Goal: Task Accomplishment & Management: Use online tool/utility

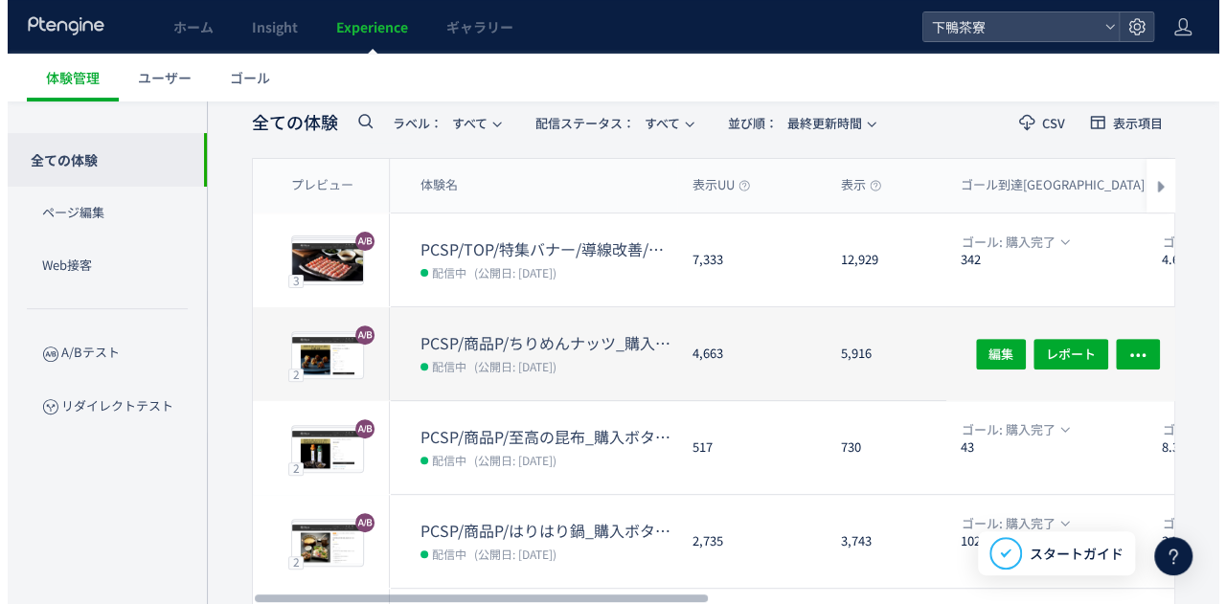
scroll to position [154, 0]
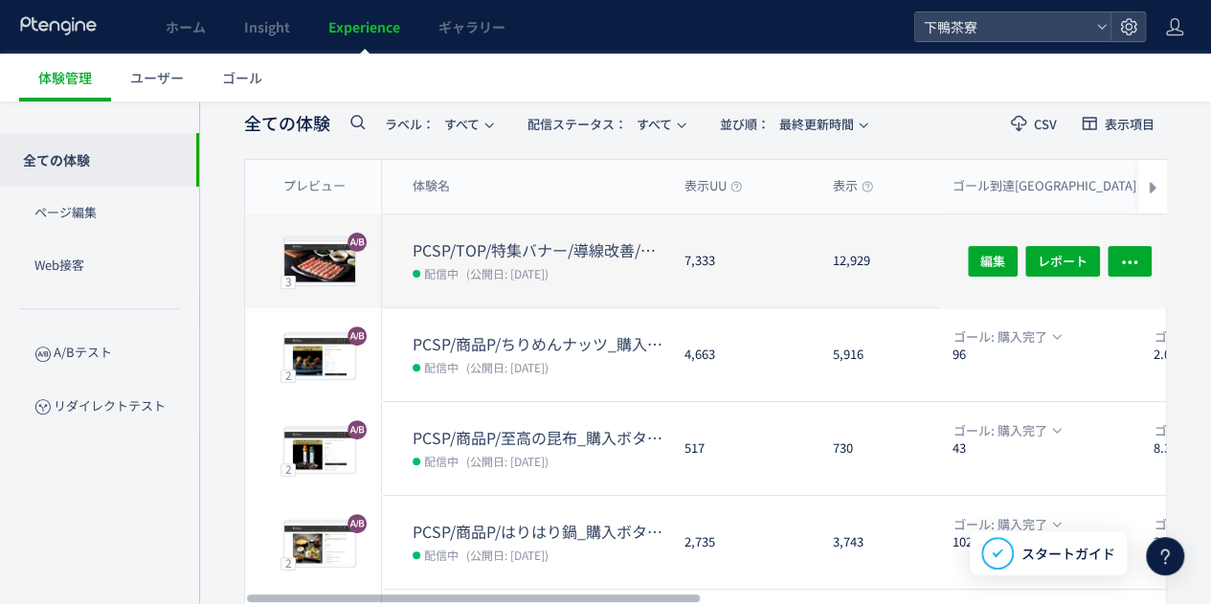
click at [510, 244] on dt "PCSP/TOP/特集バナー/導線改善/季節限定を1つに//20250910" at bounding box center [541, 250] width 257 height 22
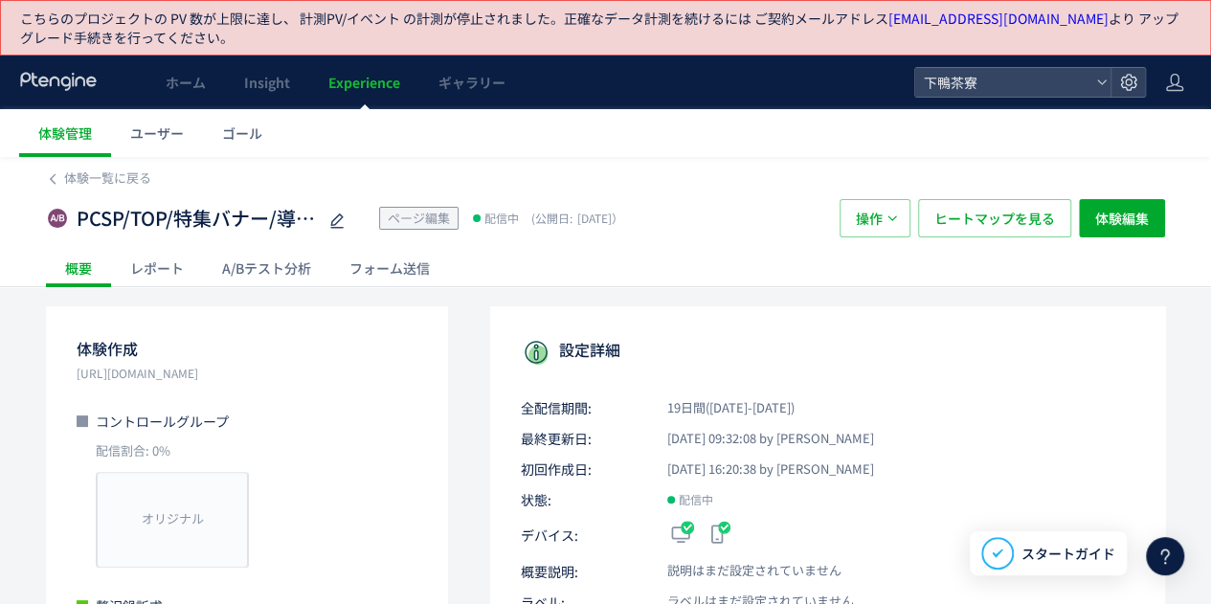
click at [260, 271] on div "A/Bテスト分析" at bounding box center [266, 268] width 127 height 38
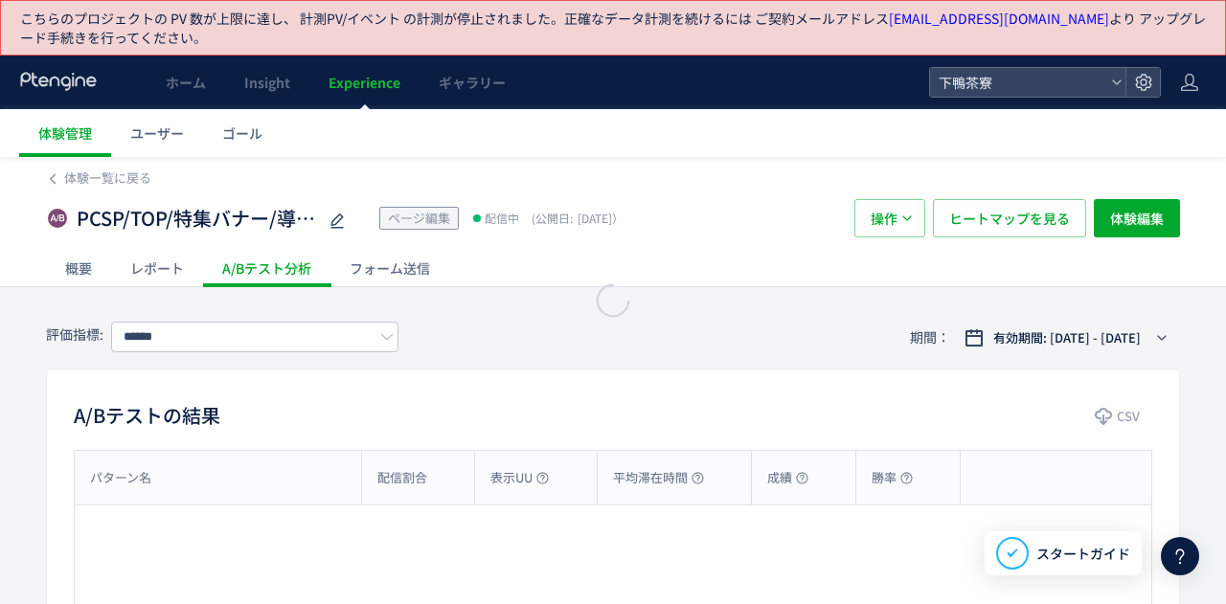
type input "****"
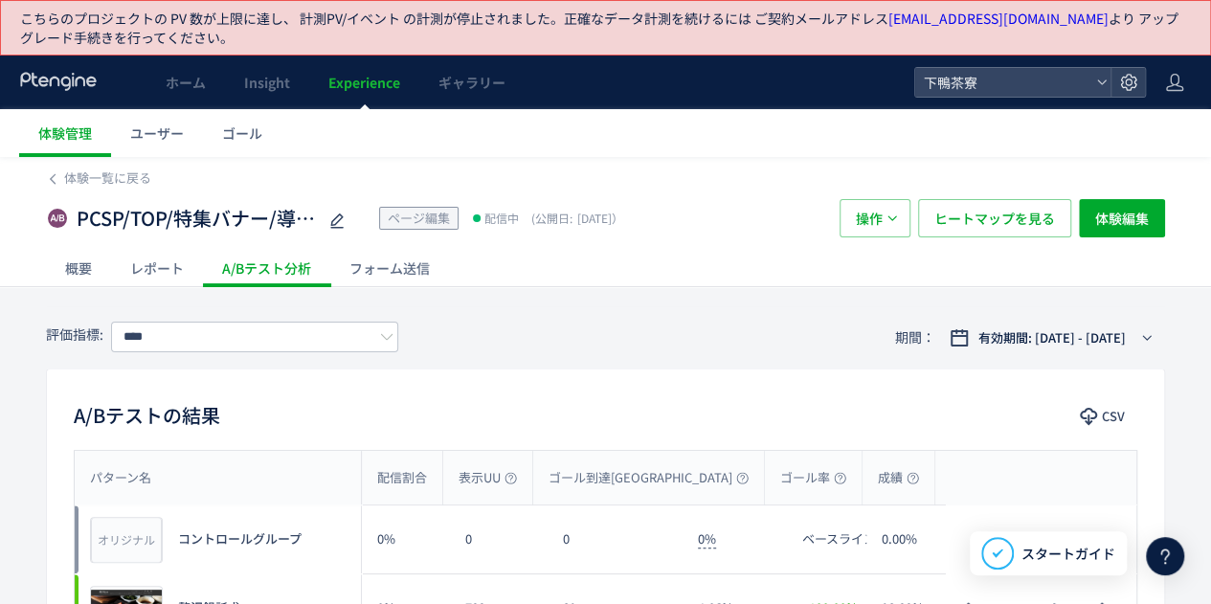
scroll to position [211, 0]
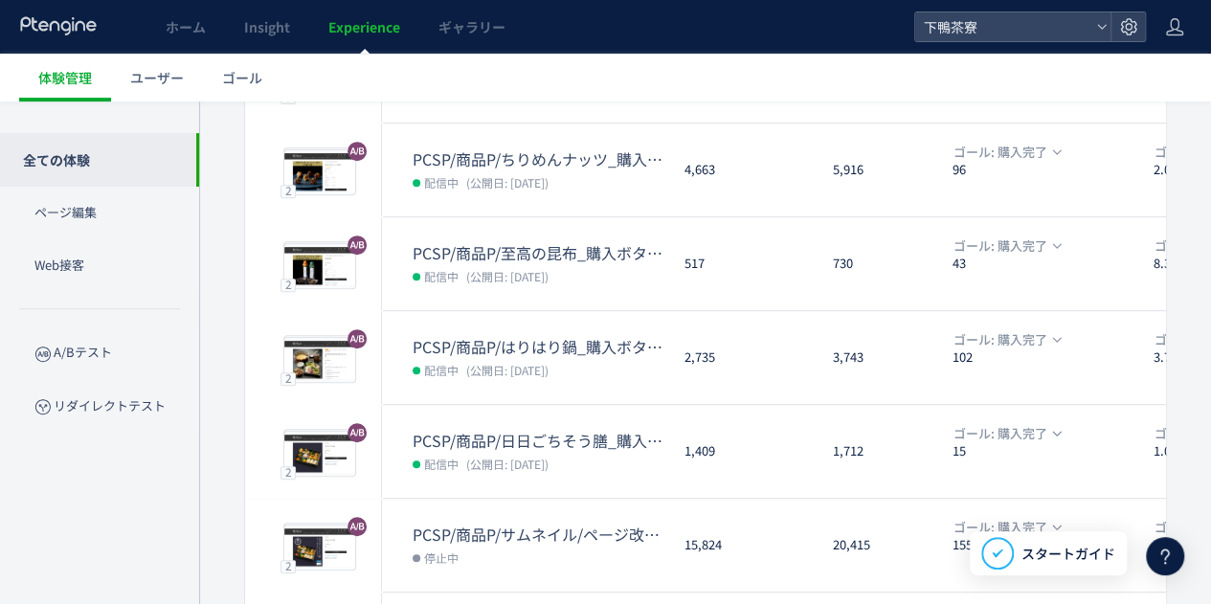
scroll to position [345, 0]
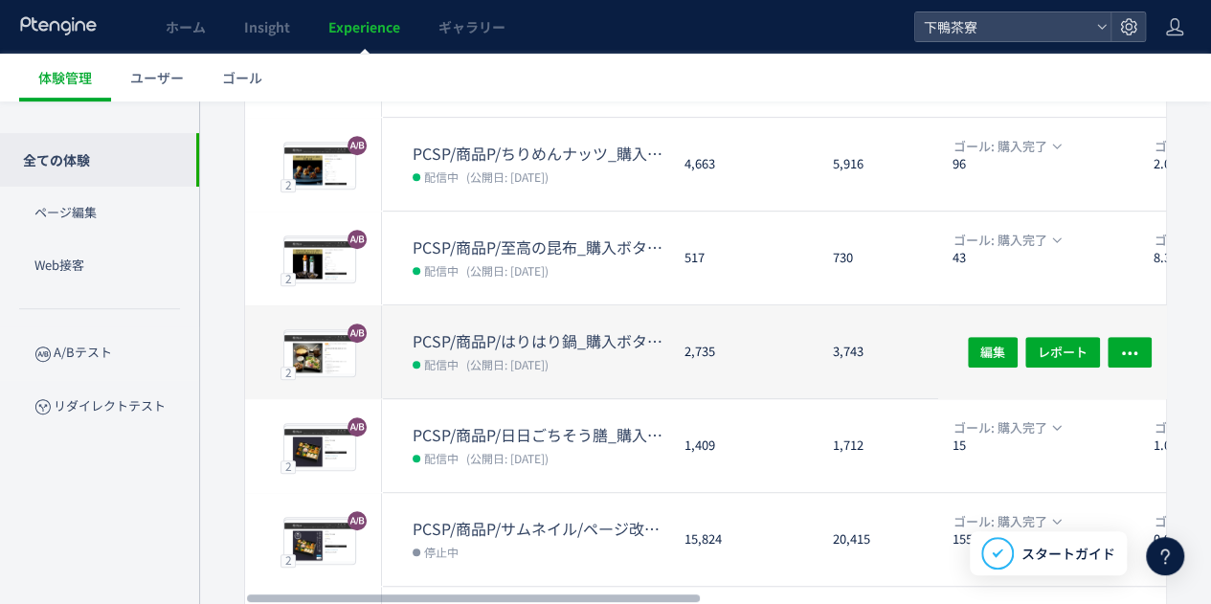
click at [466, 340] on dt "PCSP/商品P/はりはり鍋_購入ボタン/導線改善/追従ボタン追加//20250916" at bounding box center [541, 341] width 257 height 22
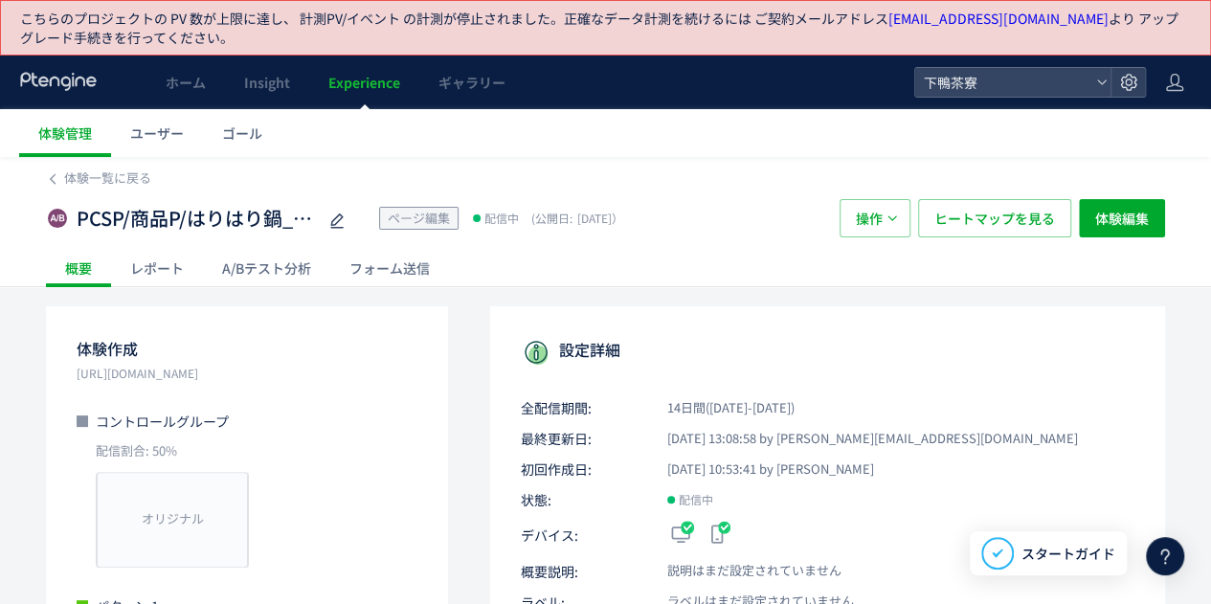
click at [180, 271] on div "レポート" at bounding box center [157, 268] width 92 height 38
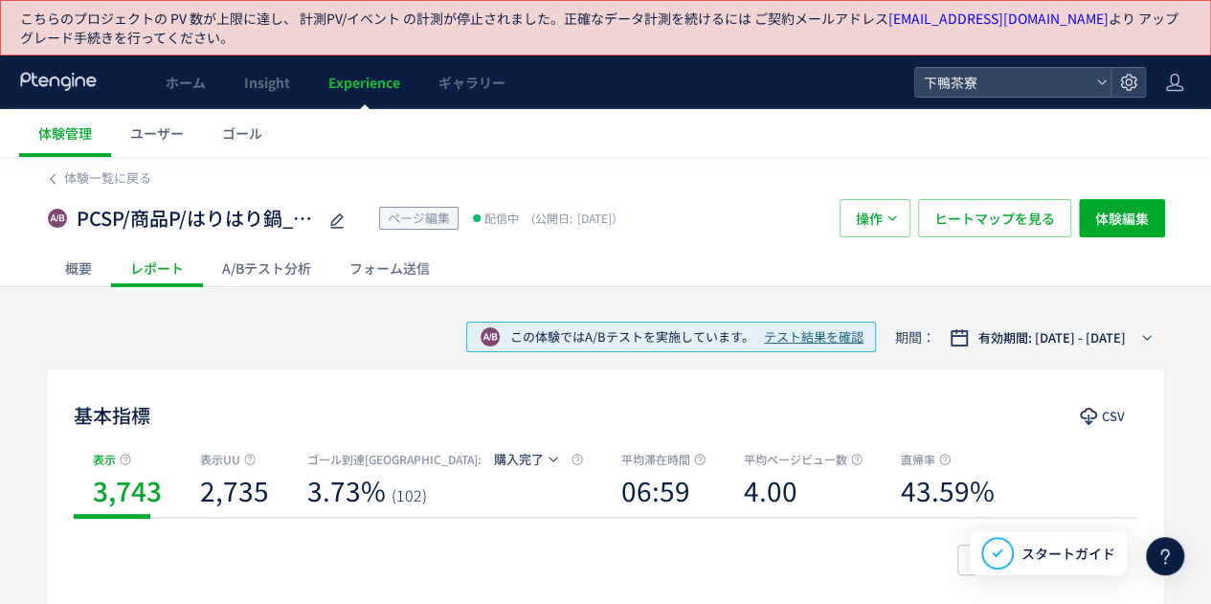
click at [270, 277] on div "A/Bテスト分析" at bounding box center [266, 268] width 127 height 38
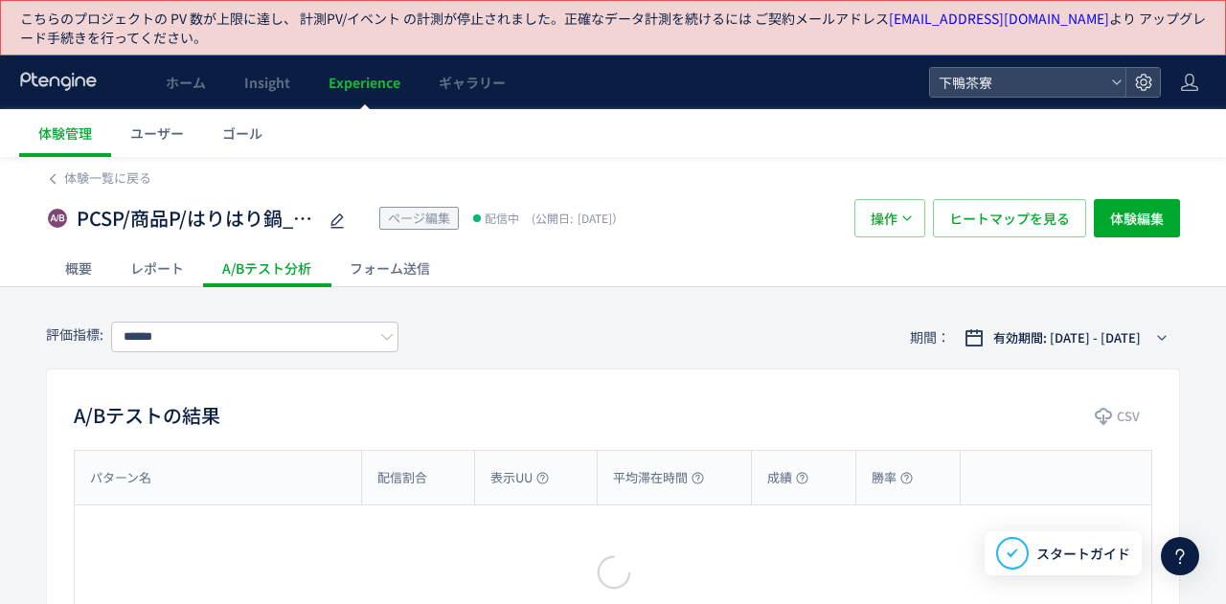
type input "****"
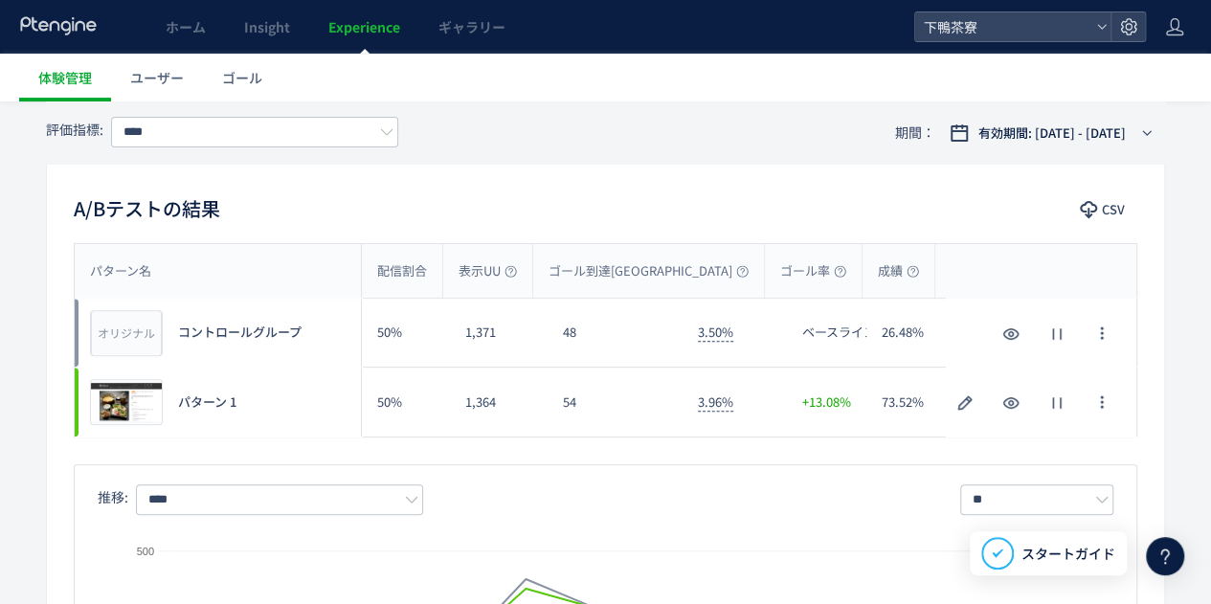
scroll to position [221, 0]
